Goal: Task Accomplishment & Management: Use online tool/utility

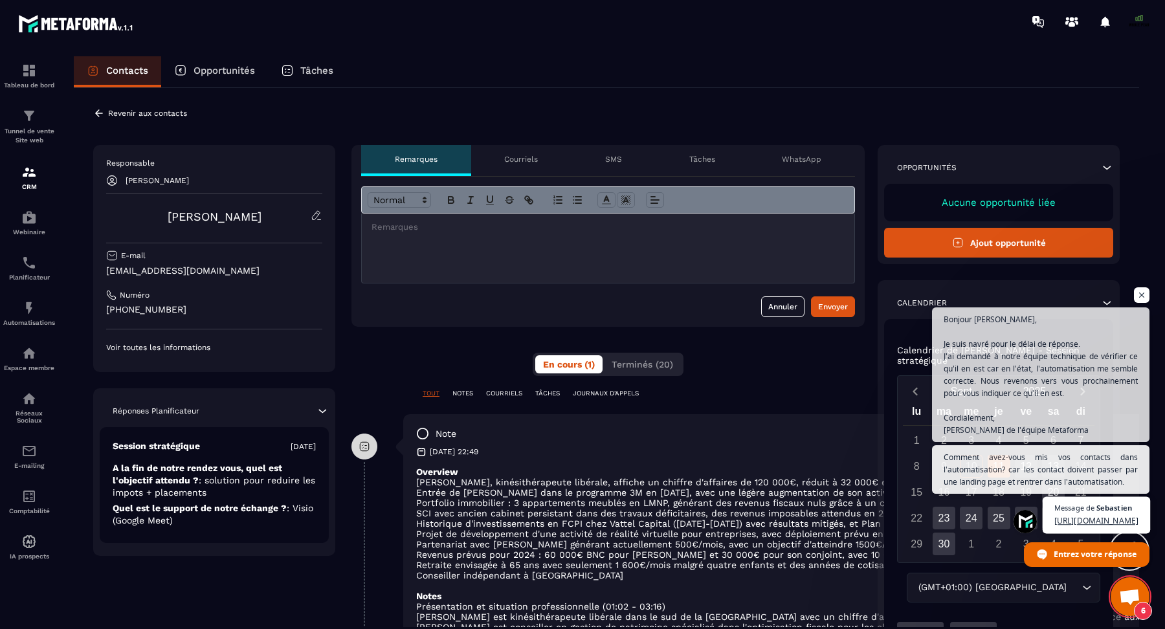
click at [1054, 515] on span "[URL][DOMAIN_NAME]" at bounding box center [1096, 521] width 84 height 12
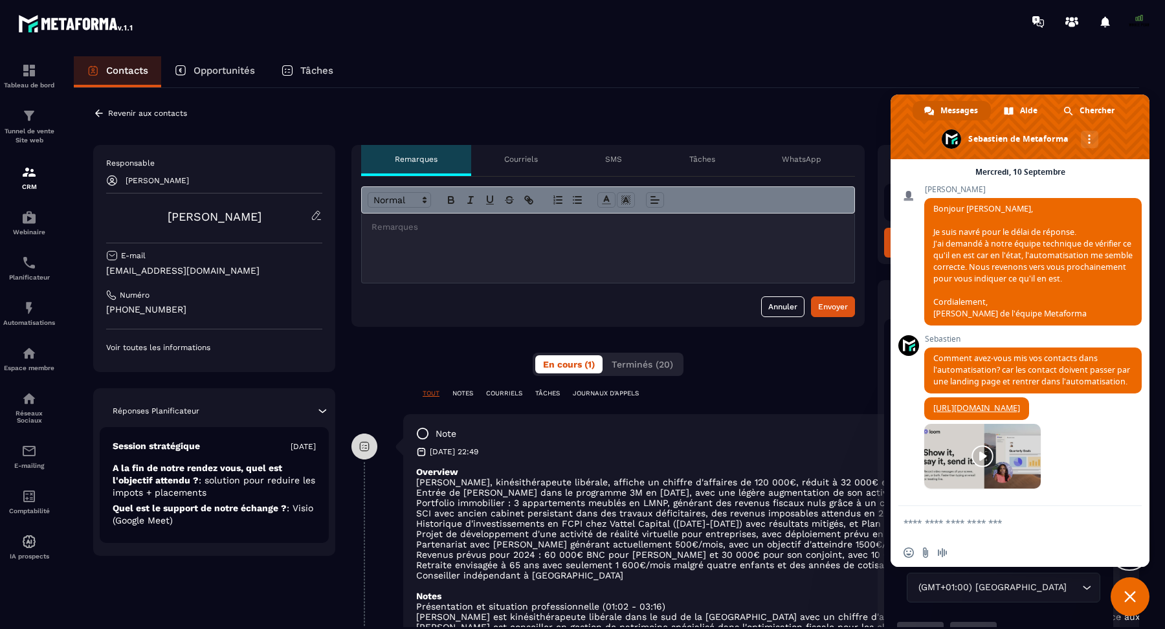
click at [1027, 458] on link at bounding box center [982, 456] width 117 height 65
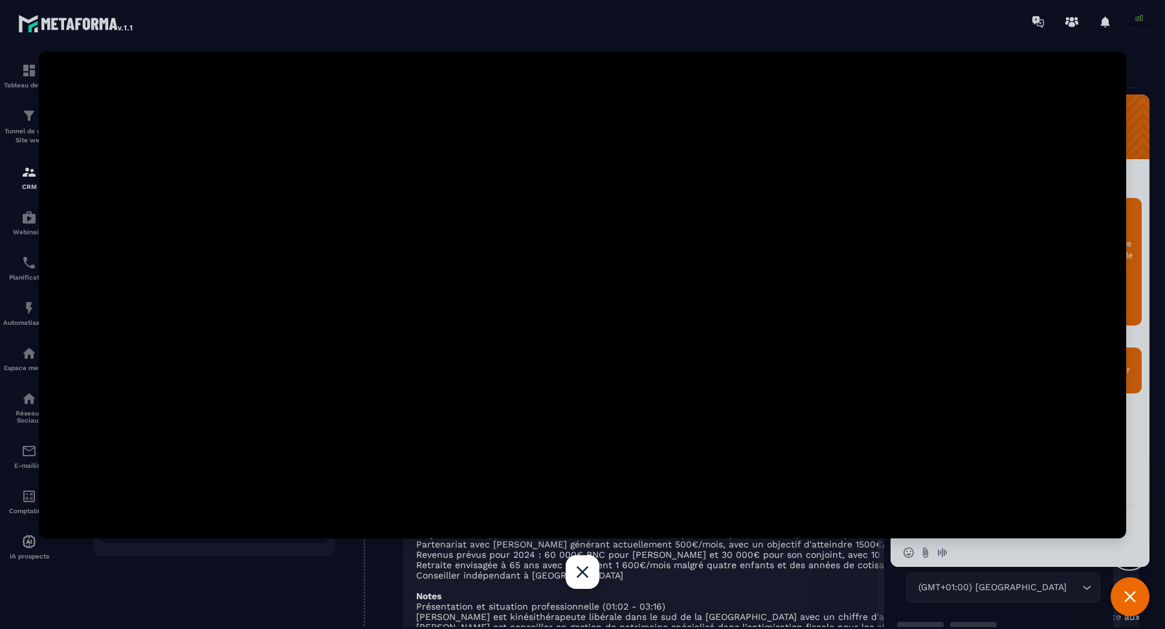
click at [591, 574] on div "Fermer" at bounding box center [583, 572] width 34 height 34
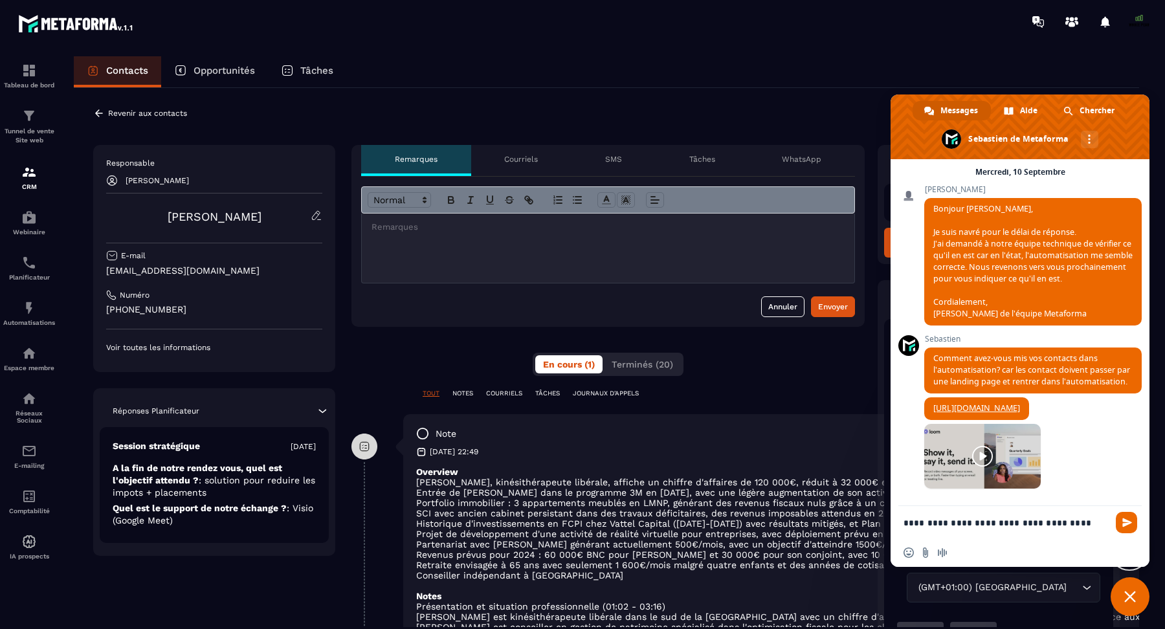
type textarea "**********"
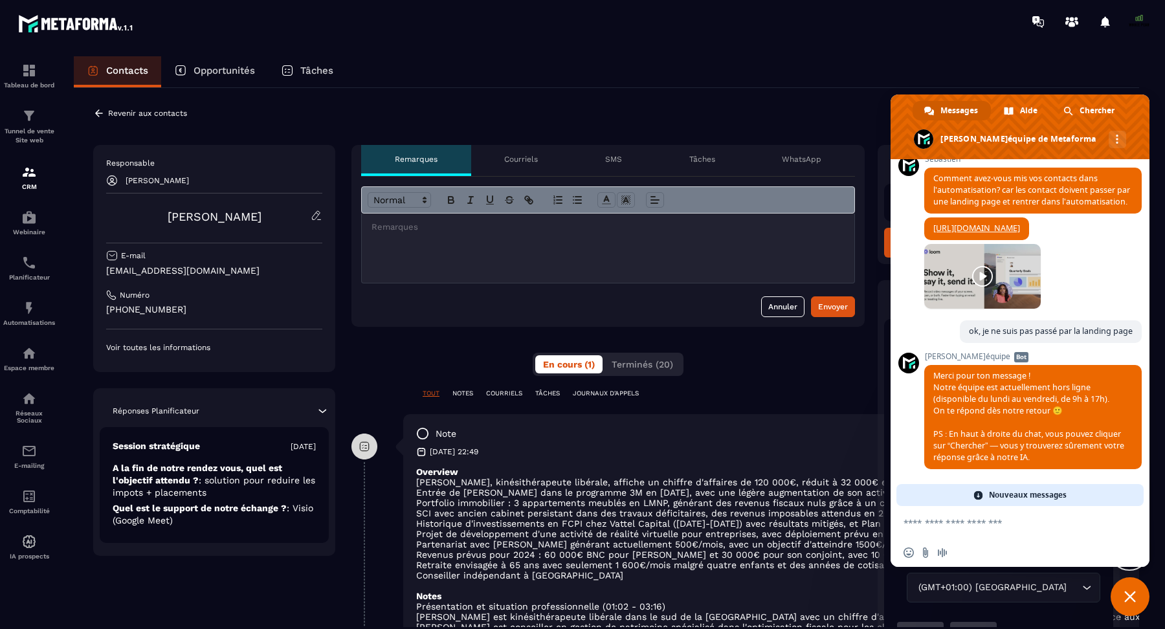
scroll to position [10783, 0]
click at [32, 69] on img at bounding box center [29, 71] width 16 height 16
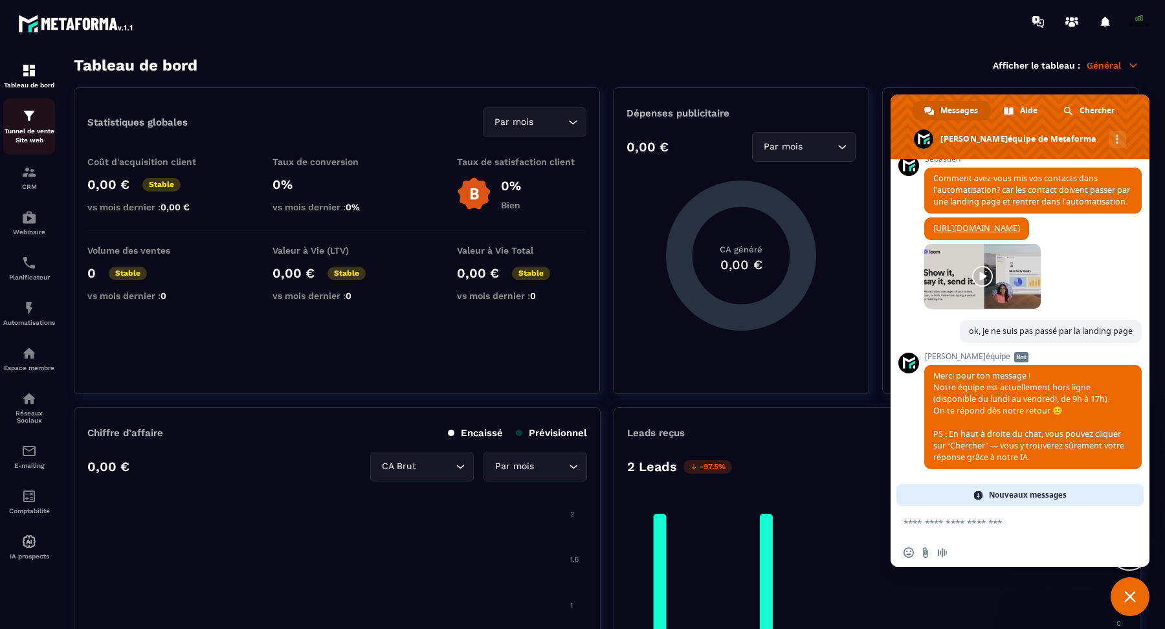
click at [32, 130] on p "Tunnel de vente Site web" at bounding box center [29, 136] width 52 height 18
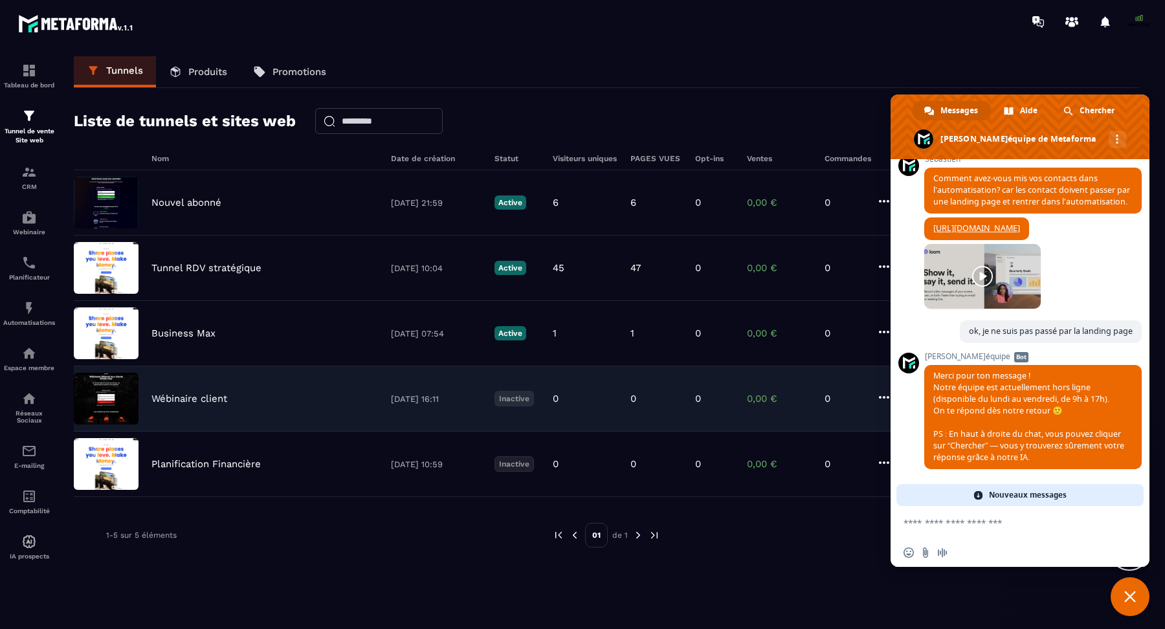
click at [195, 401] on p "Wébinaire client" at bounding box center [189, 399] width 76 height 12
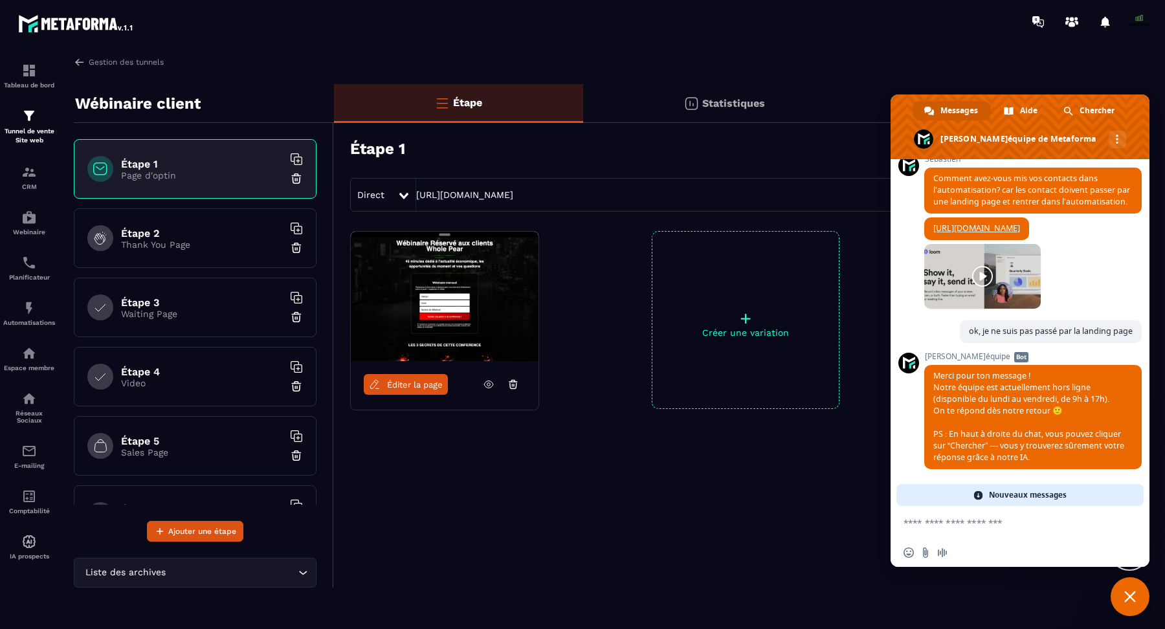
click at [413, 302] on img at bounding box center [445, 296] width 188 height 129
click at [429, 306] on img at bounding box center [445, 296] width 188 height 129
click at [409, 384] on span "Éditer la page" at bounding box center [415, 385] width 56 height 10
